Goal: Navigation & Orientation: Understand site structure

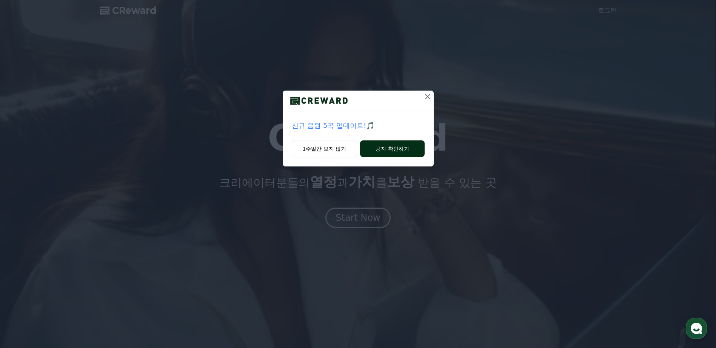
click at [399, 145] on button "공지 확인하기" at bounding box center [392, 148] width 64 height 17
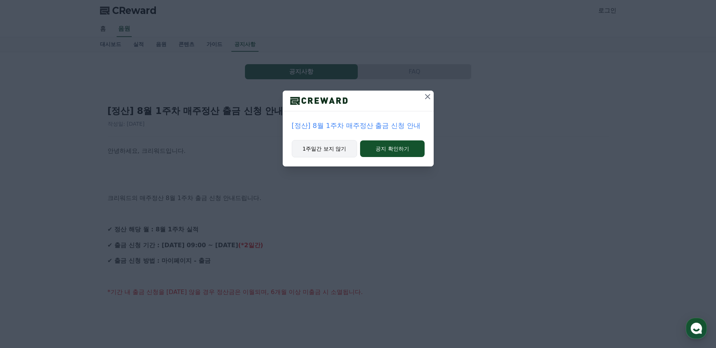
click at [328, 151] on button "1주일간 보지 않기" at bounding box center [325, 148] width 66 height 17
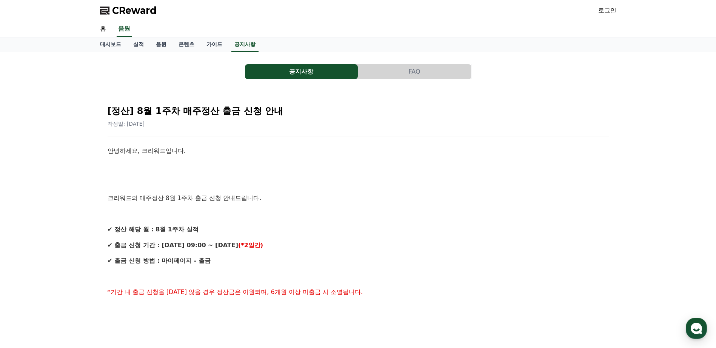
click at [140, 11] on span "CReward" at bounding box center [134, 11] width 45 height 12
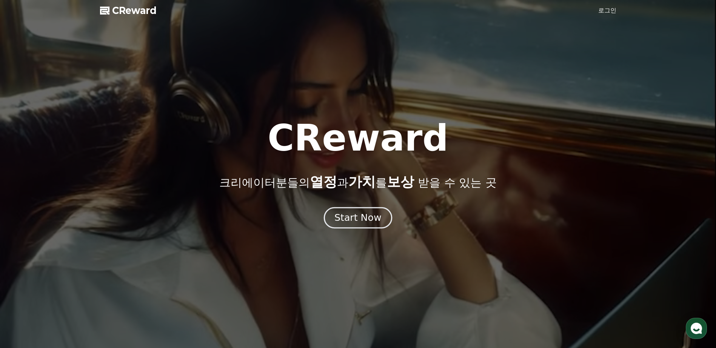
click at [355, 218] on div "Start Now" at bounding box center [357, 217] width 47 height 13
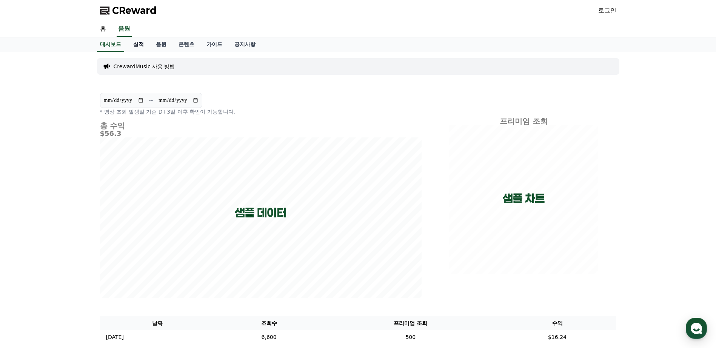
click at [136, 45] on link "실적" at bounding box center [138, 44] width 23 height 14
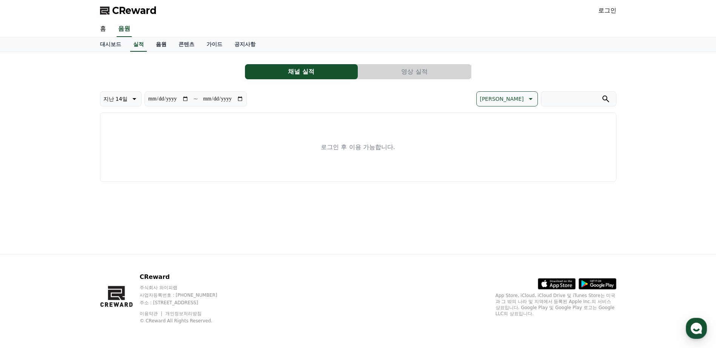
click at [163, 45] on link "음원" at bounding box center [161, 44] width 23 height 14
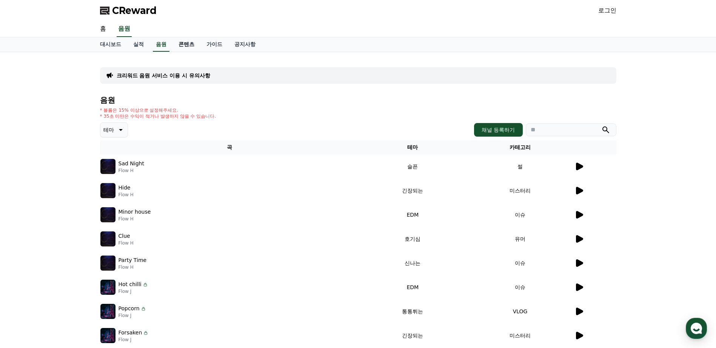
click at [188, 49] on link "콘텐츠" at bounding box center [187, 44] width 28 height 14
click at [220, 47] on link "가이드" at bounding box center [214, 44] width 28 height 14
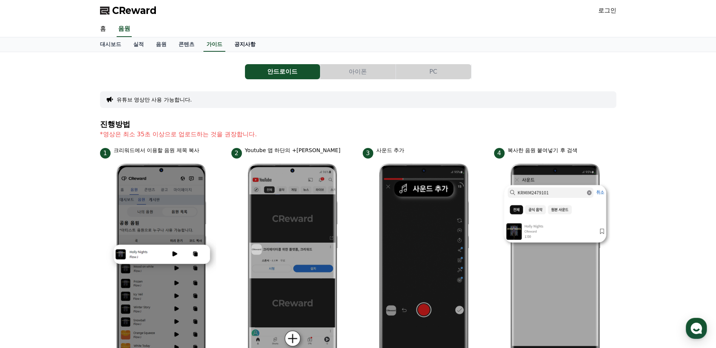
click at [249, 46] on link "공지사항" at bounding box center [244, 44] width 33 height 14
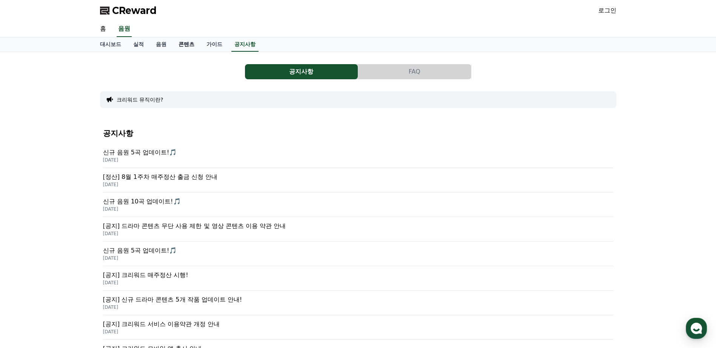
click at [191, 46] on link "콘텐츠" at bounding box center [187, 44] width 28 height 14
